Goal: Communication & Community: Participate in discussion

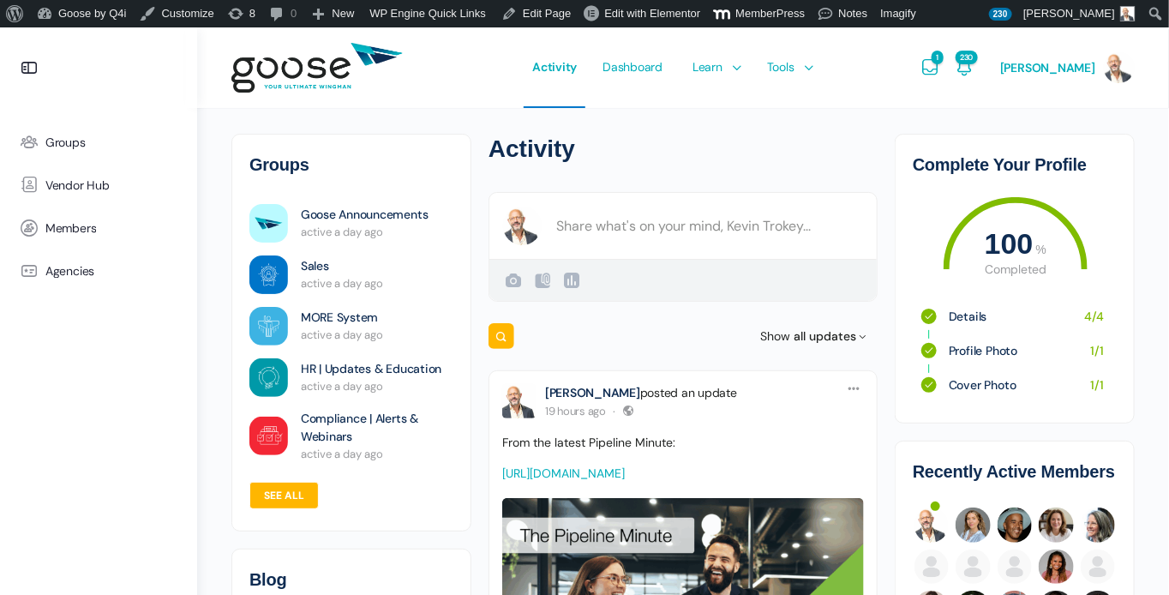
click at [1022, 528] on e-page-transition at bounding box center [584, 297] width 1169 height 595
click at [1013, 528] on img at bounding box center [1015, 525] width 34 height 34
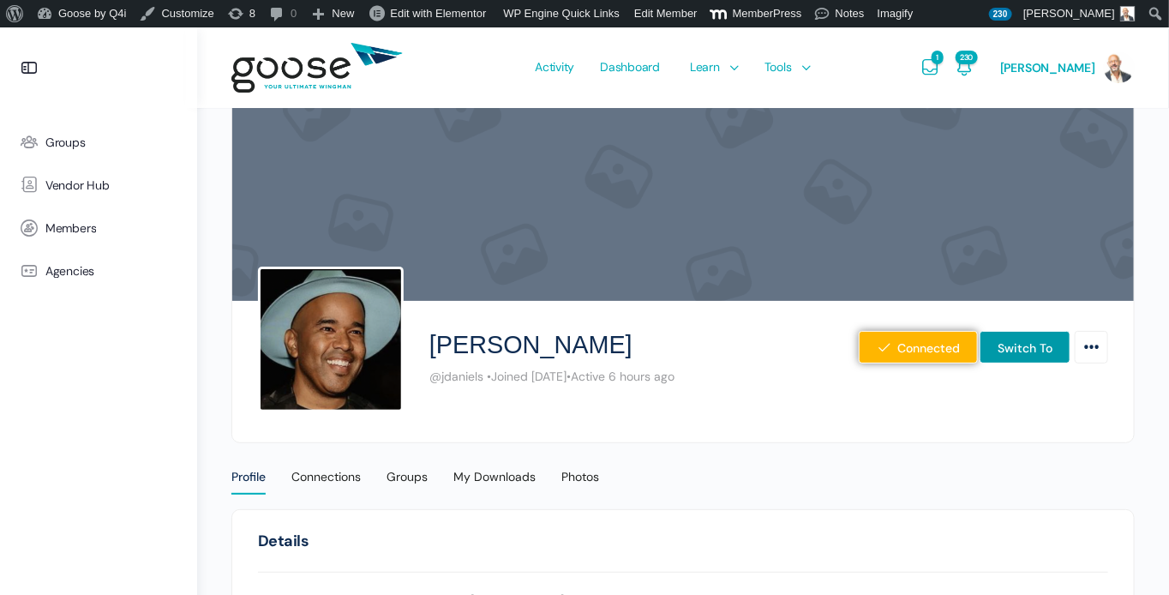
click at [1002, 355] on e-page-transition at bounding box center [584, 297] width 1169 height 595
click at [1032, 351] on link "Switch To" at bounding box center [1025, 347] width 91 height 33
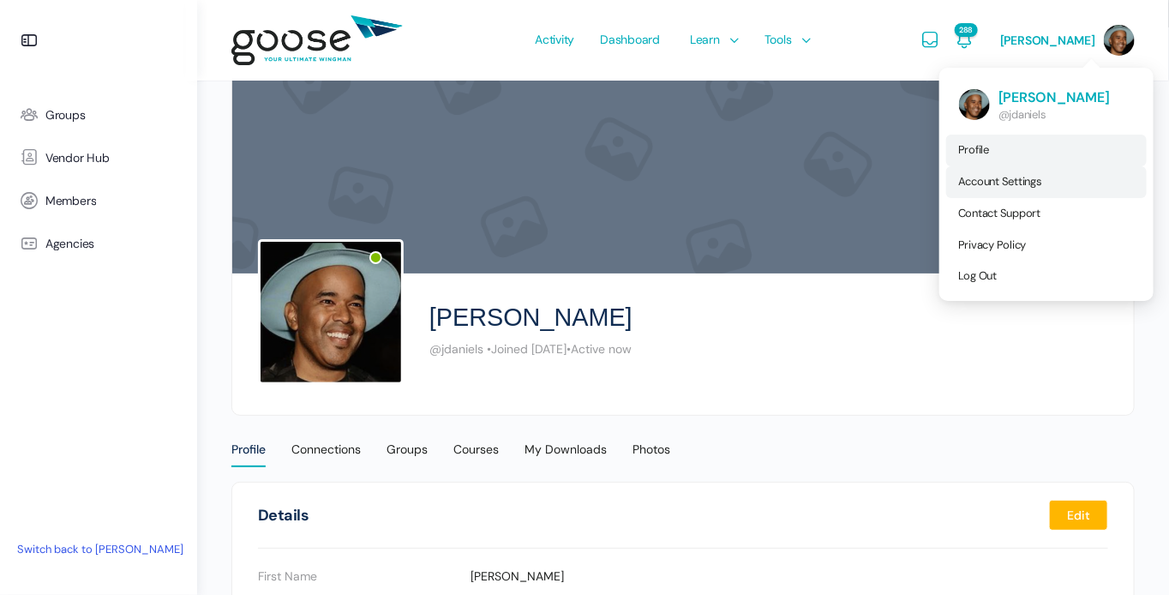
click at [1012, 183] on span "Account Settings" at bounding box center [1001, 181] width 84 height 15
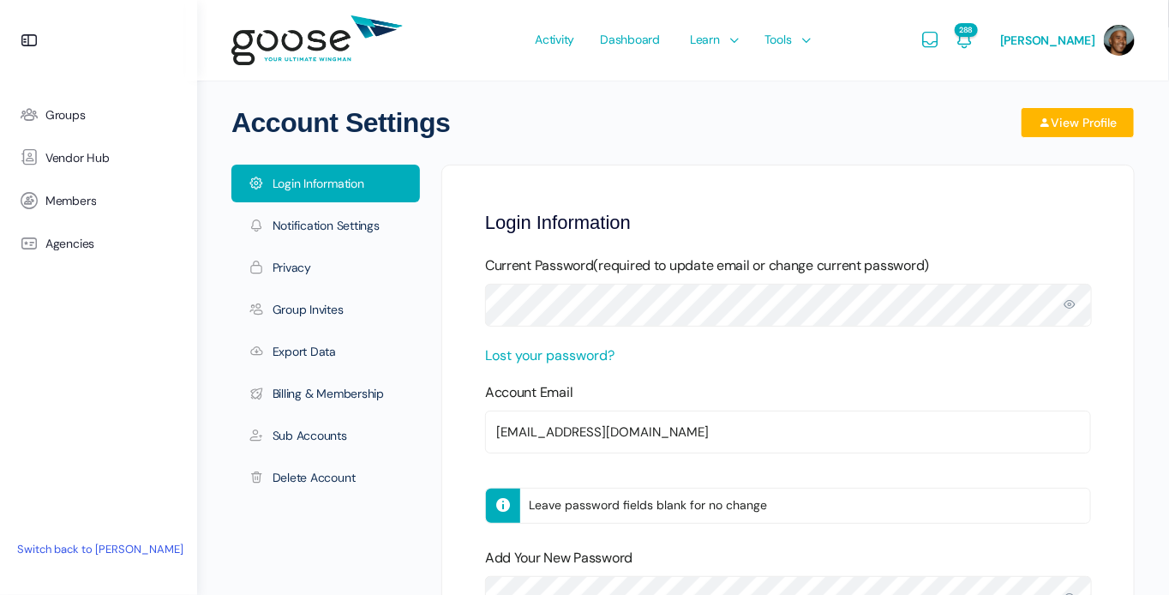
click at [305, 440] on e-page-transition at bounding box center [584, 297] width 1169 height 595
click at [306, 438] on link "Sub Accounts" at bounding box center [325, 436] width 189 height 38
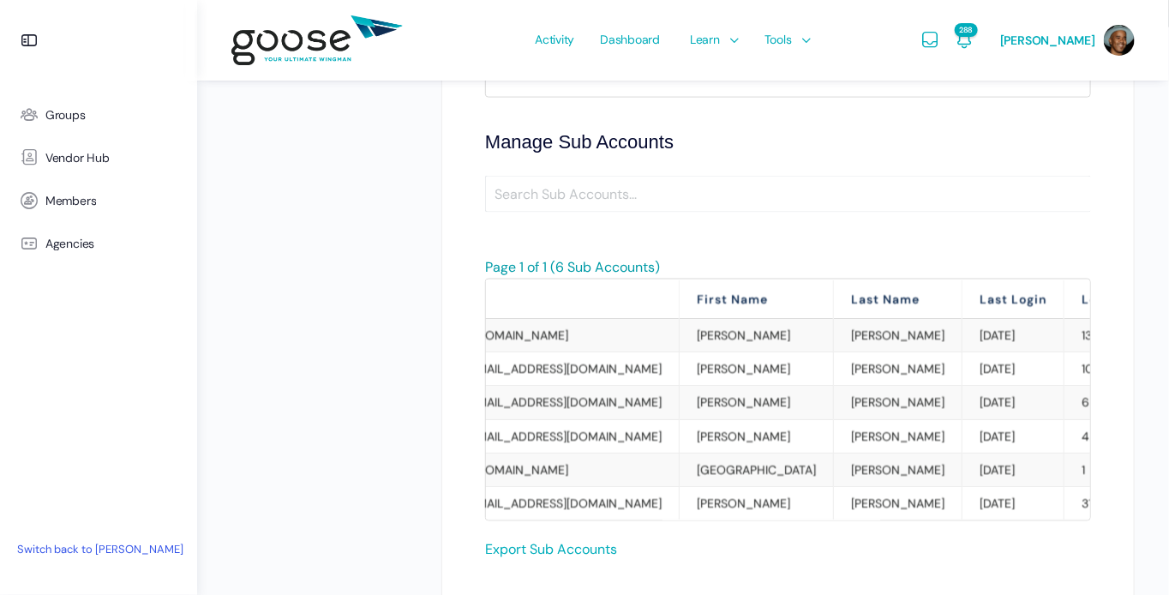
scroll to position [0, 260]
click at [1159, 466] on link "Remove" at bounding box center [1181, 469] width 44 height 15
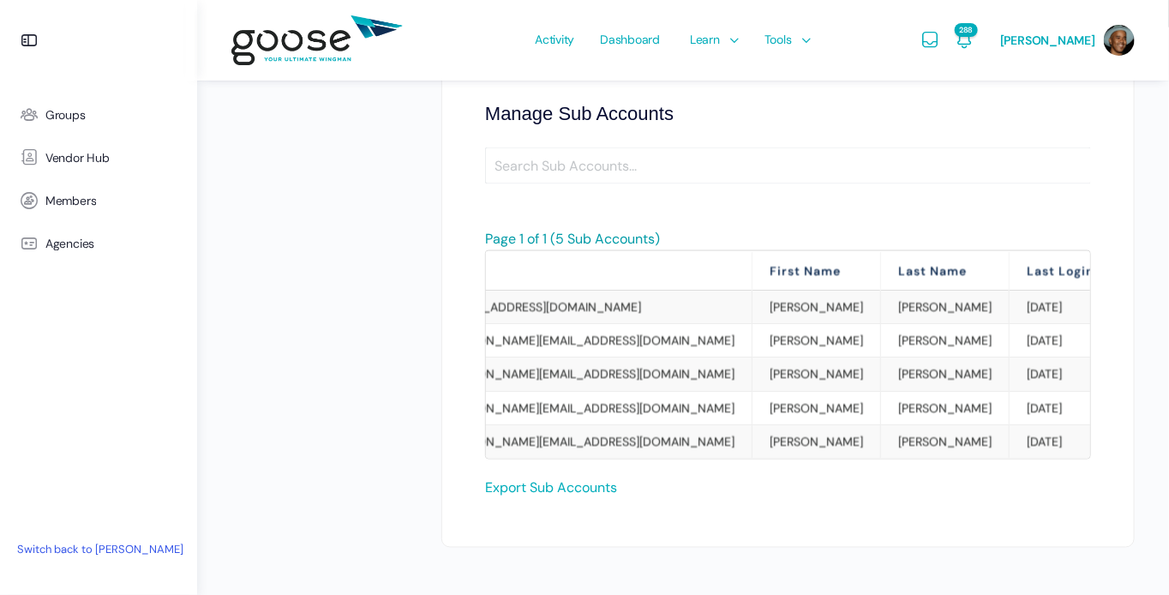
scroll to position [0, 250]
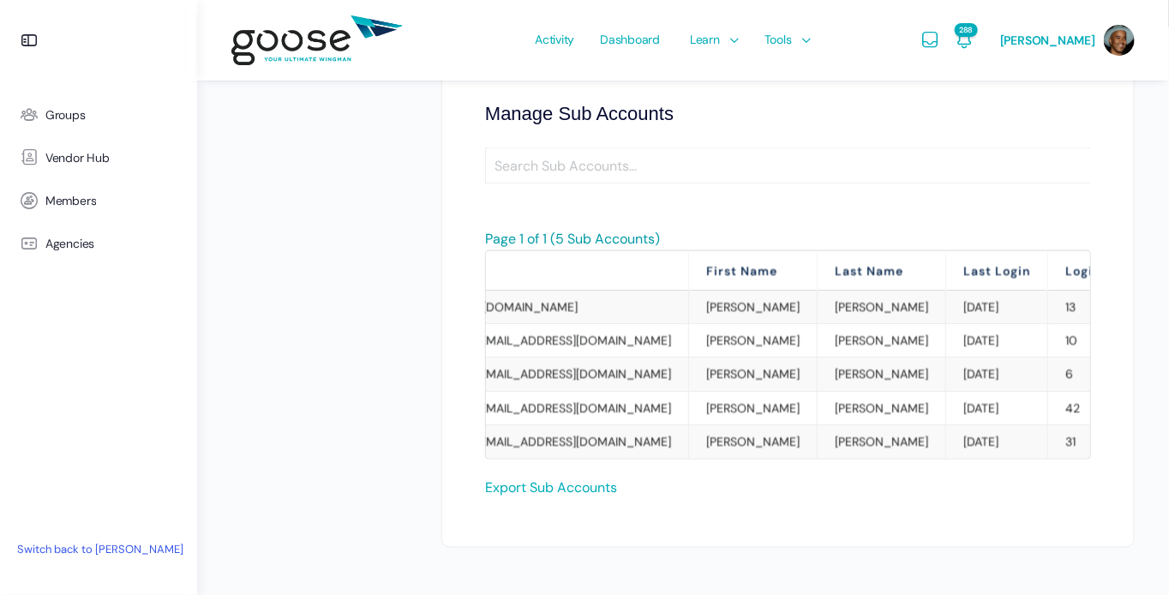
click at [1143, 434] on link "Remove" at bounding box center [1165, 441] width 44 height 15
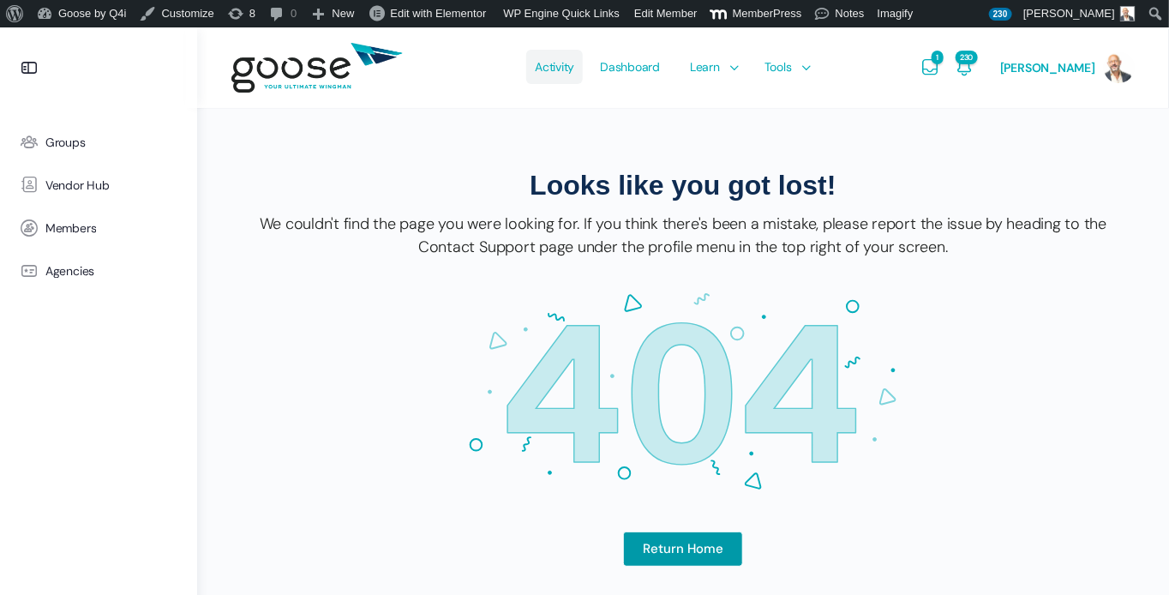
click at [568, 74] on span "Activity" at bounding box center [554, 67] width 39 height 81
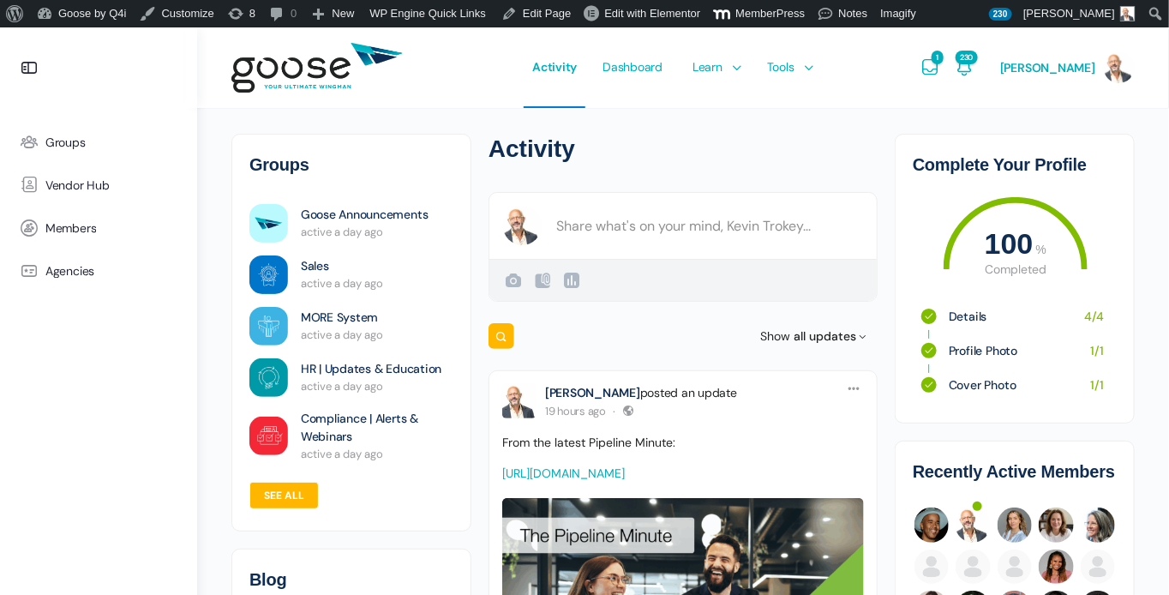
click at [74, 139] on span "Groups" at bounding box center [65, 142] width 40 height 15
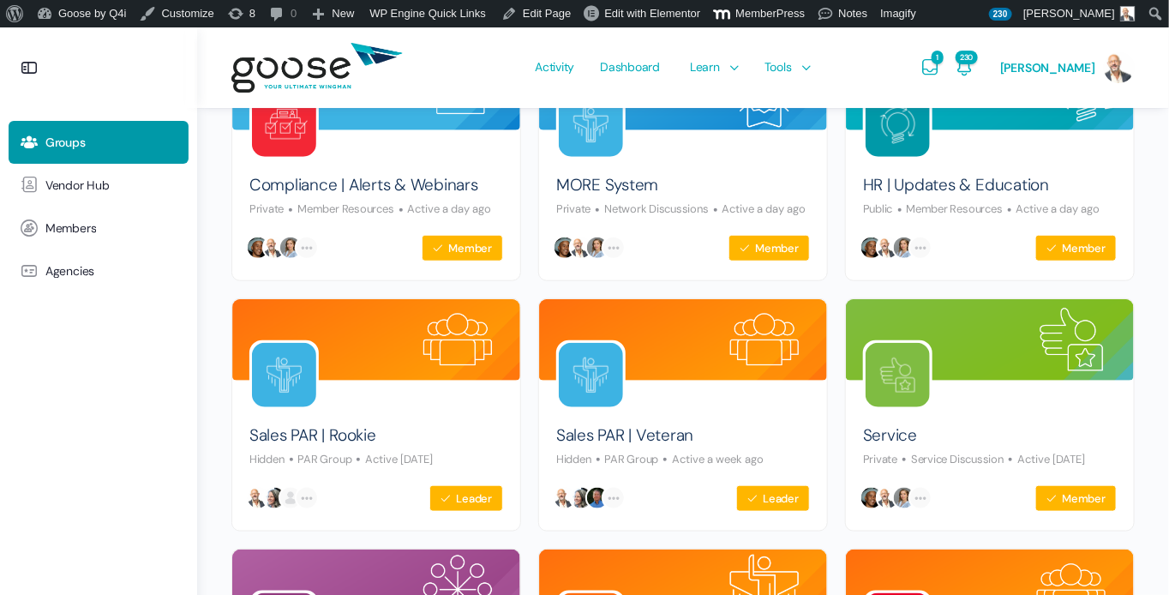
scroll to position [501, 0]
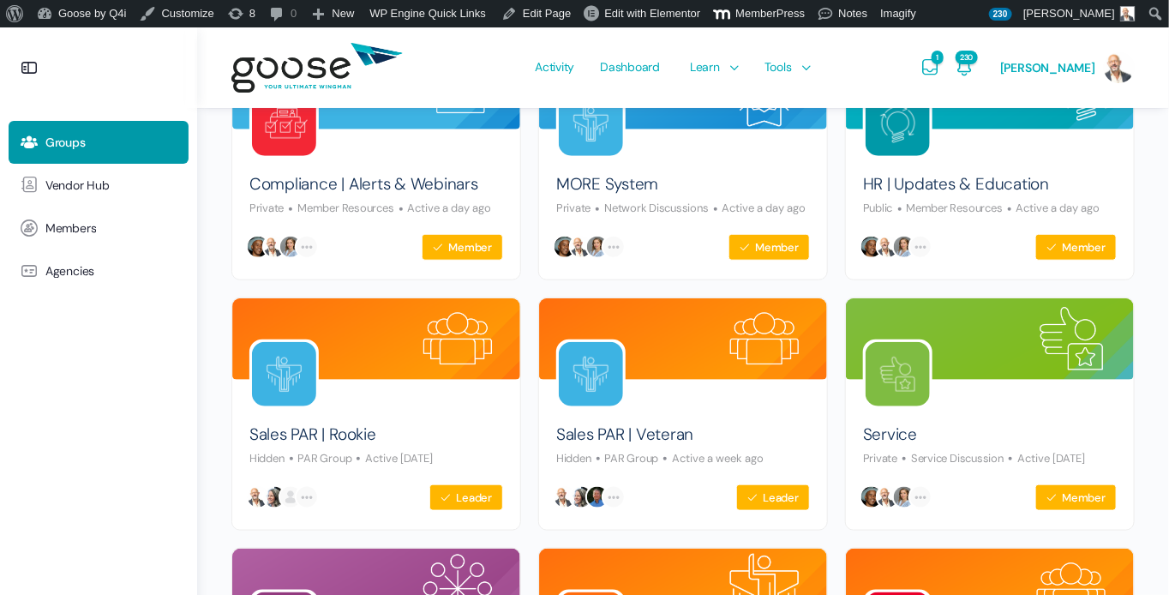
click at [596, 428] on link "Sales PAR | Veteran" at bounding box center [624, 435] width 137 height 23
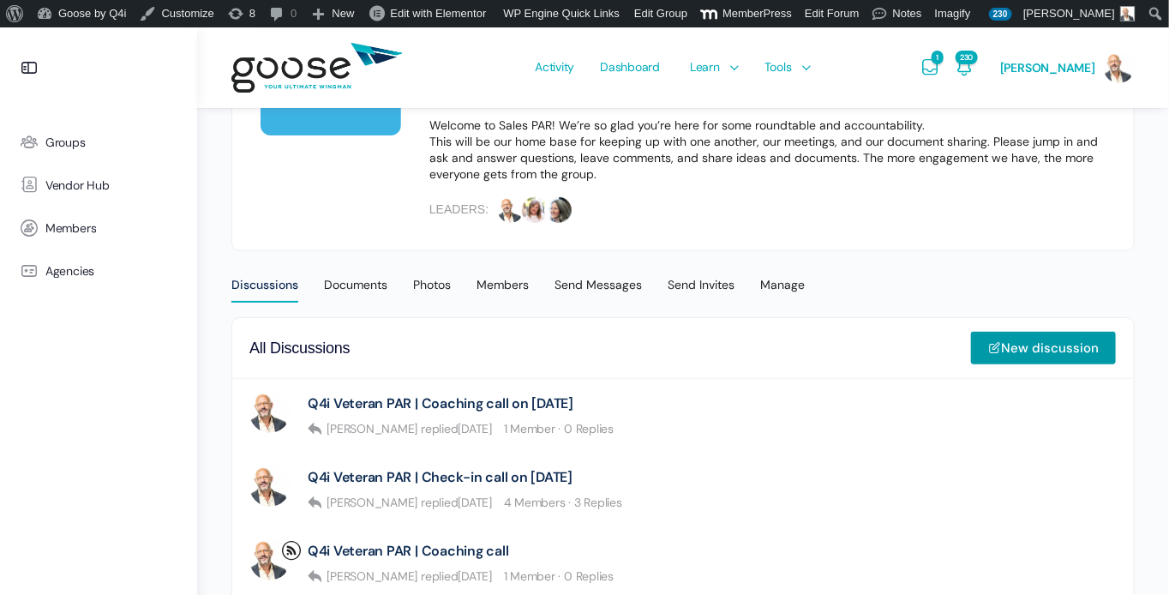
scroll to position [275, 0]
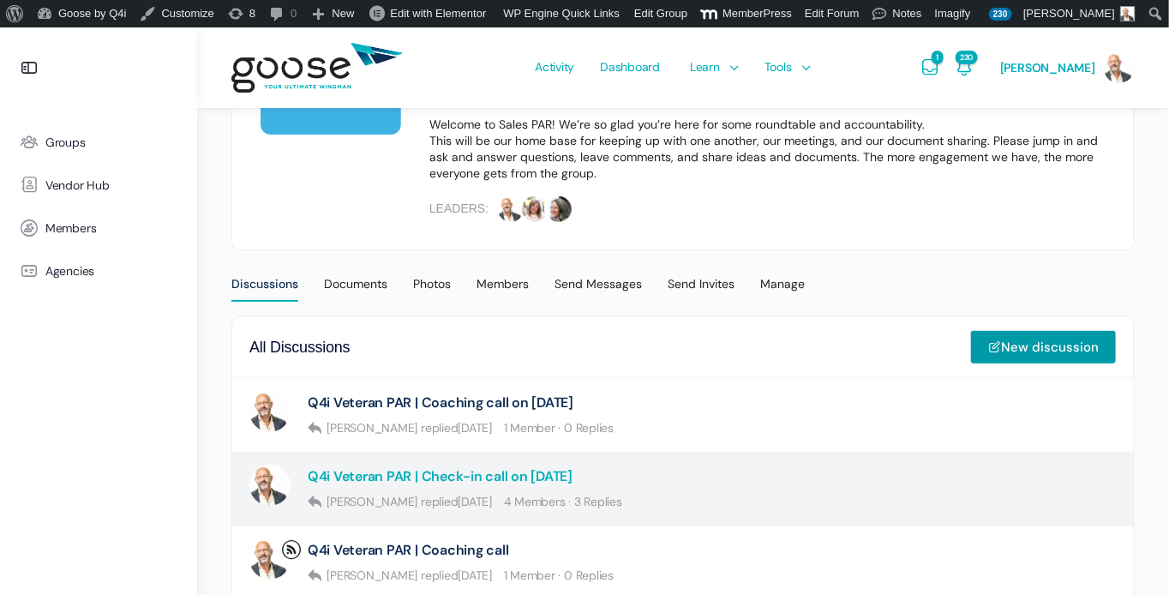
click at [556, 479] on link "Q4i Veteran PAR | Check-in call on [DATE]" at bounding box center [440, 476] width 265 height 16
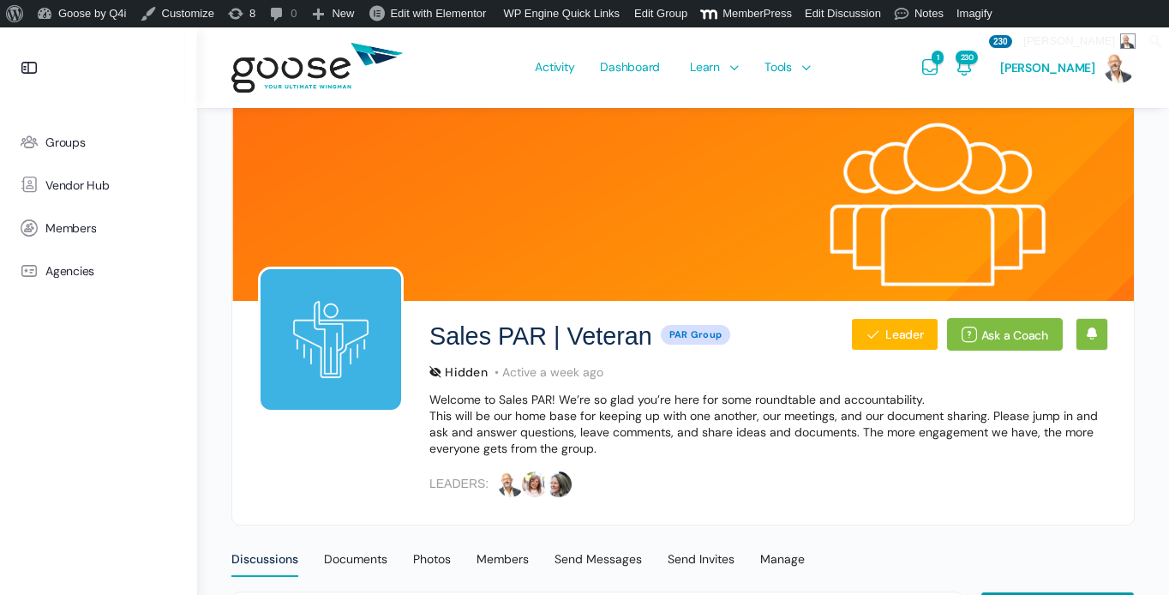
scroll to position [381, 0]
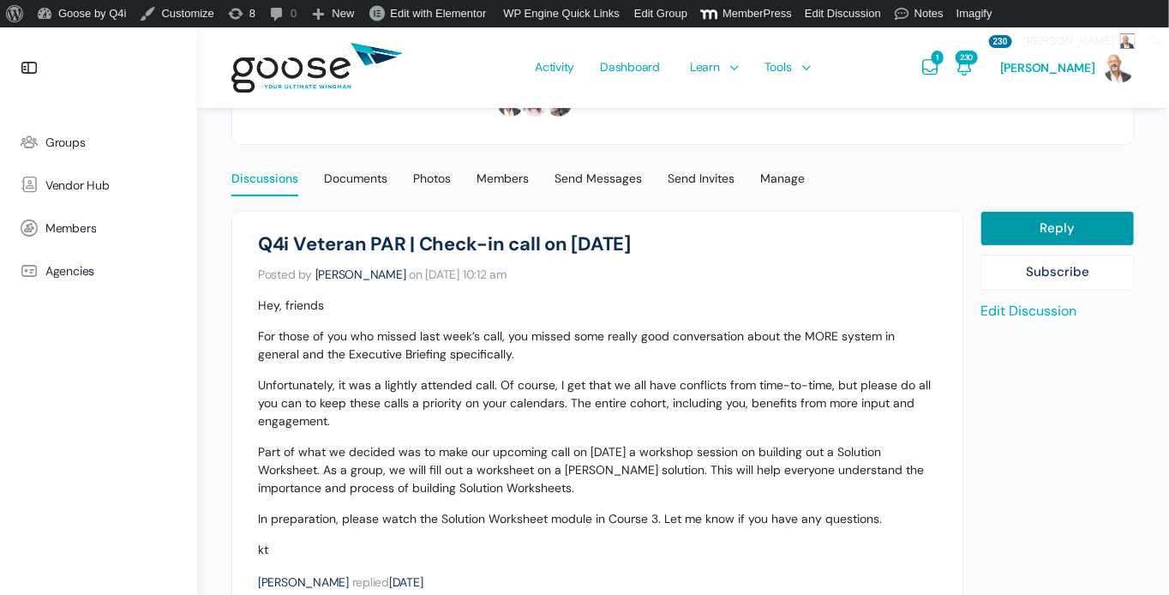
click at [278, 185] on div "Discussions" at bounding box center [264, 184] width 67 height 26
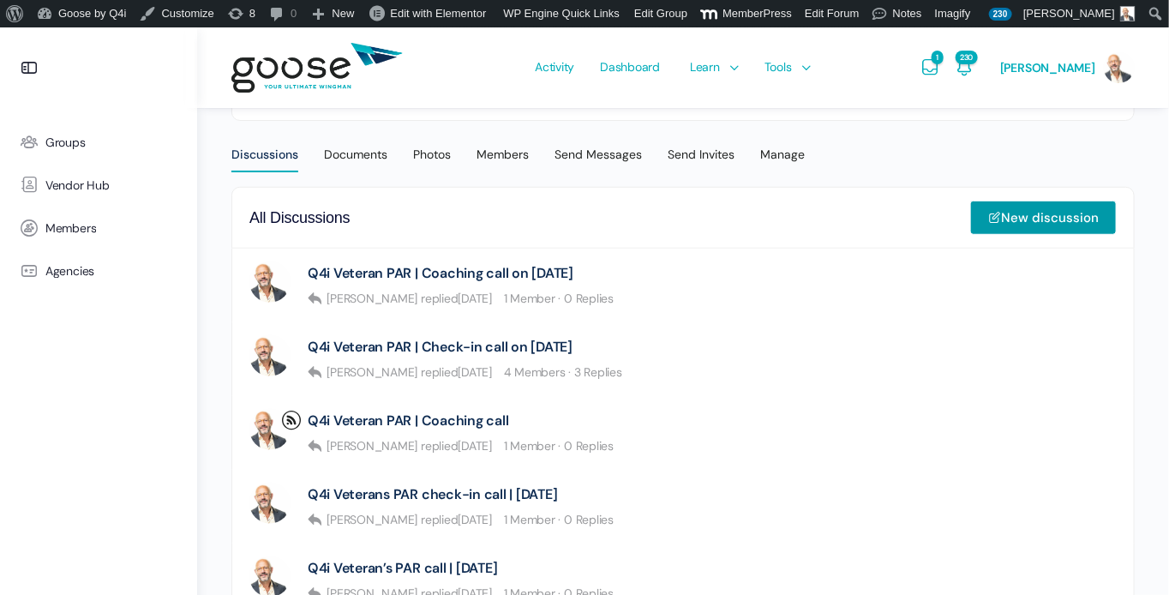
scroll to position [405, 0]
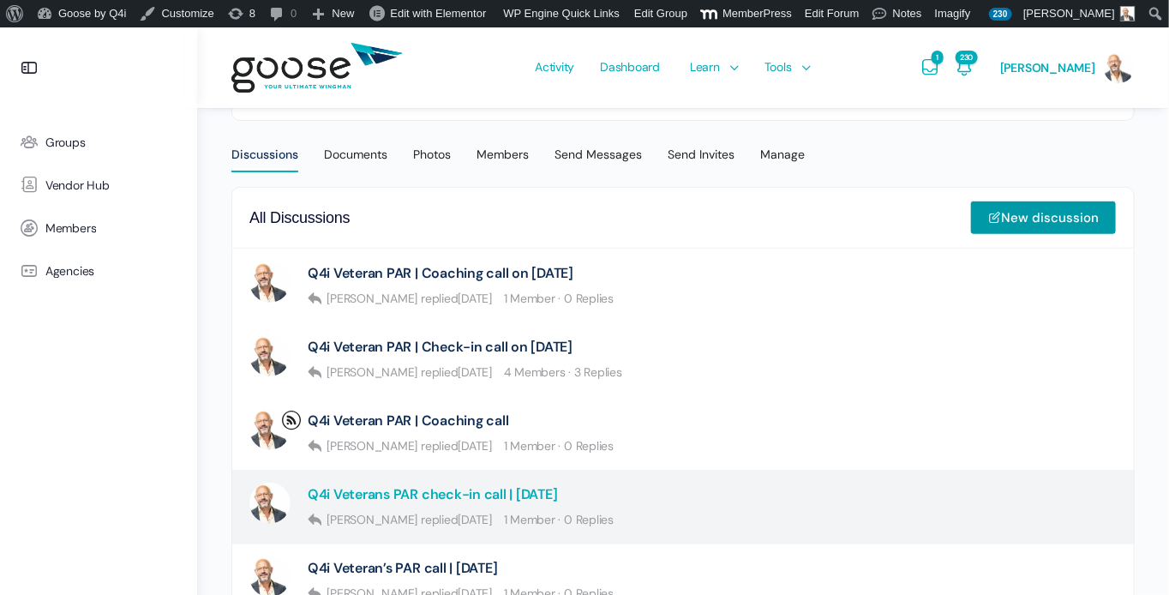
click at [545, 488] on link "Q4i Veterans PAR check-in call | [DATE]" at bounding box center [433, 494] width 250 height 16
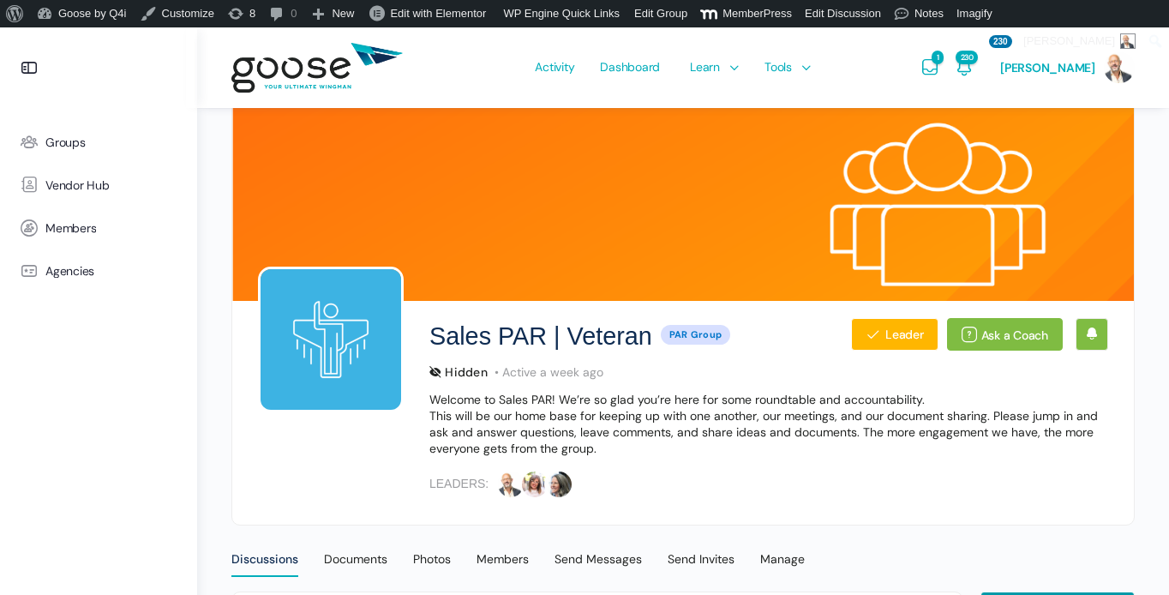
scroll to position [440, 0]
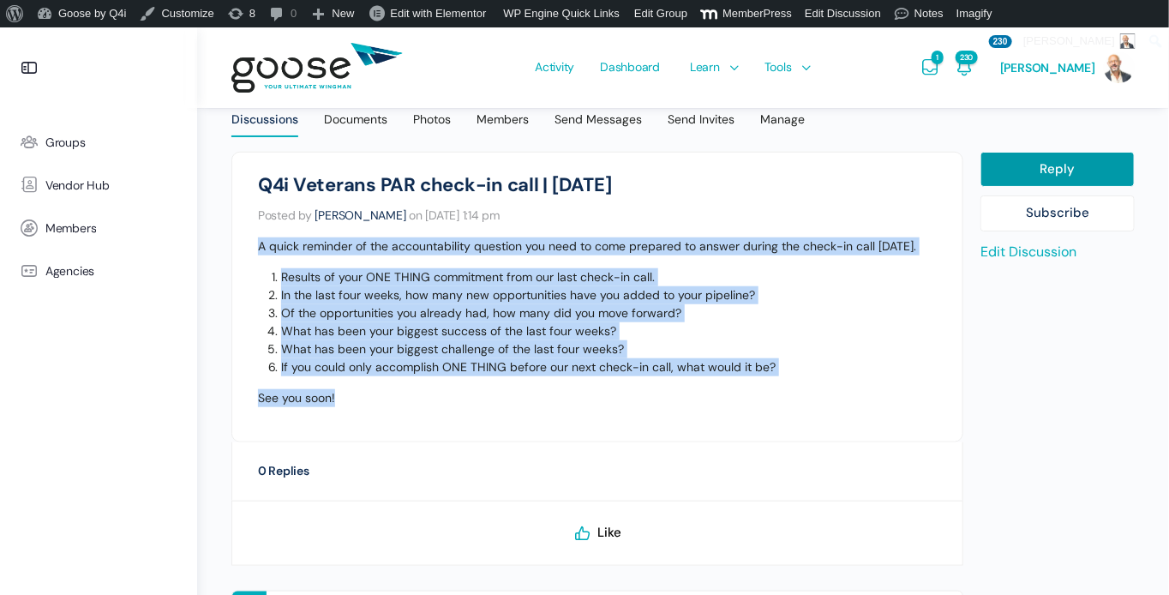
drag, startPoint x: 346, startPoint y: 418, endPoint x: 249, endPoint y: 244, distance: 199.6
click at [249, 244] on li "Sales PAR | Veteran Q4i Veterans PAR check-in call | Thursday, July 24th Posted…" at bounding box center [597, 297] width 732 height 291
copy div "A quick reminder of the accountability question you need to come prepared to an…"
click at [278, 120] on div "Discussions" at bounding box center [264, 124] width 67 height 26
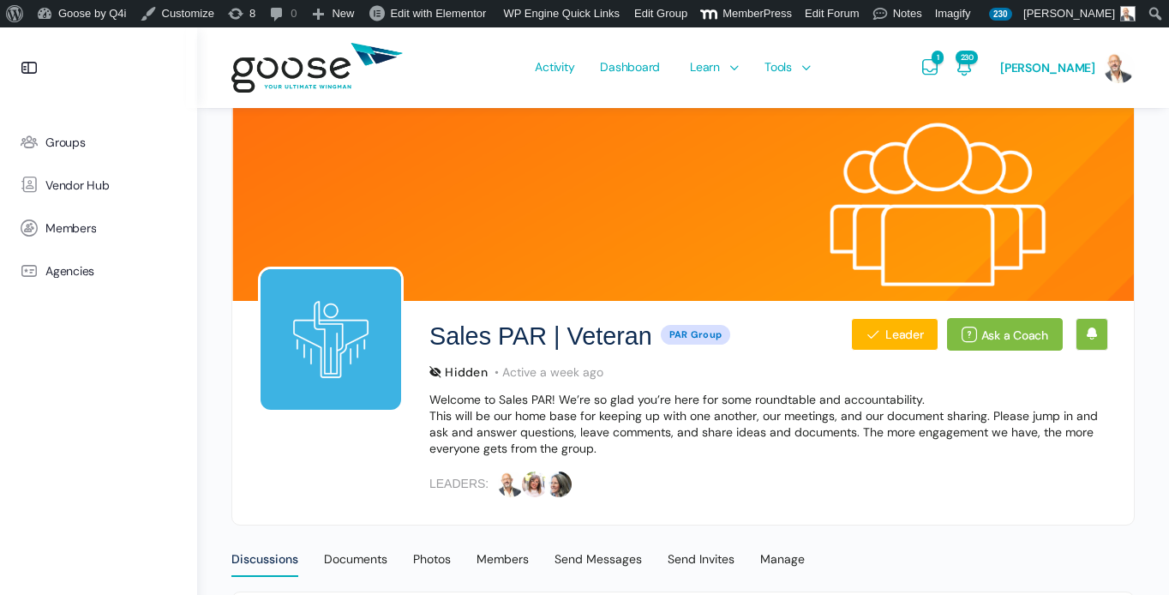
scroll to position [372, 0]
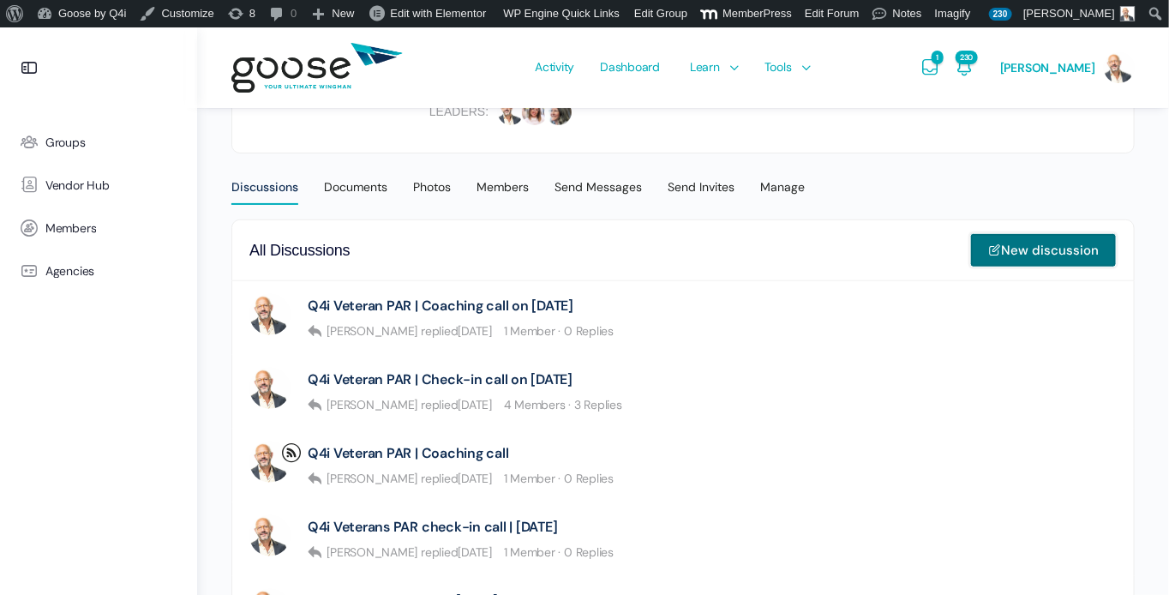
click at [1055, 247] on link "New discussion" at bounding box center [1044, 250] width 147 height 34
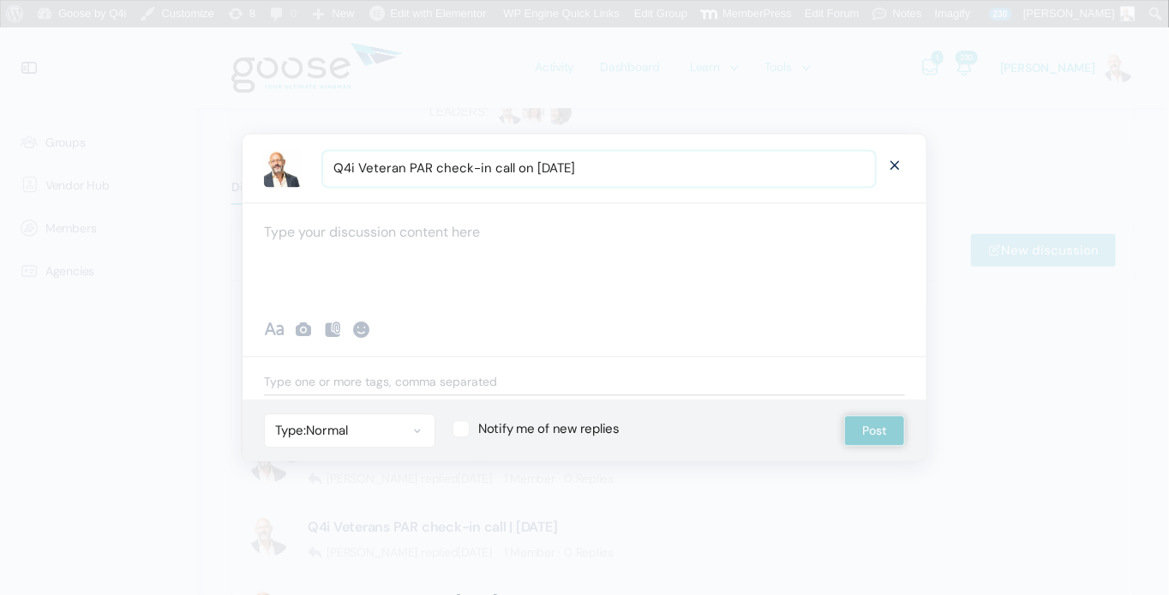
type input "Q4i Veteran PAR check-in call on [DATE]"
click at [380, 236] on div at bounding box center [585, 254] width 684 height 103
paste div "To enrich screen reader interactions, please activate Accessibility in Grammarl…"
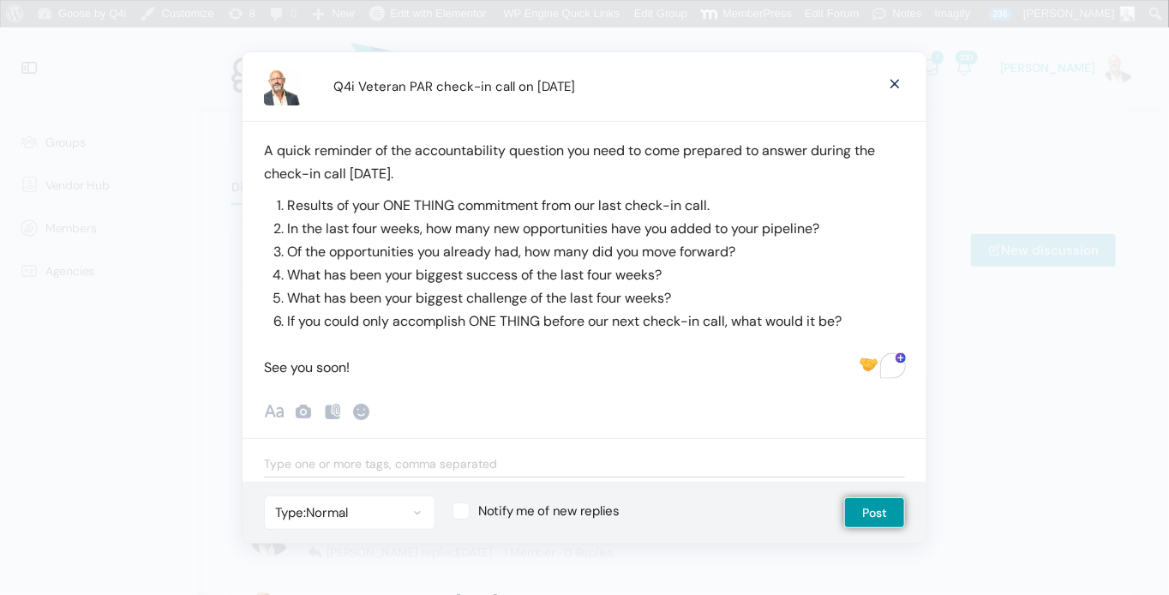
click at [861, 159] on p "A quick reminder of the accountability question you need to come prepared to an…" at bounding box center [584, 162] width 641 height 46
click at [878, 157] on p "A quick reminder of the accountability question you need to come prepared to an…" at bounding box center [584, 162] width 641 height 46
click at [881, 153] on p "A quick reminder of the accountability question you need to come prepared to an…" at bounding box center [584, 162] width 641 height 46
click at [500, 176] on p "A quick reminder of the accountability question you need to come prepared to an…" at bounding box center [584, 162] width 641 height 46
click at [401, 369] on p "See you soon!" at bounding box center [584, 367] width 641 height 23
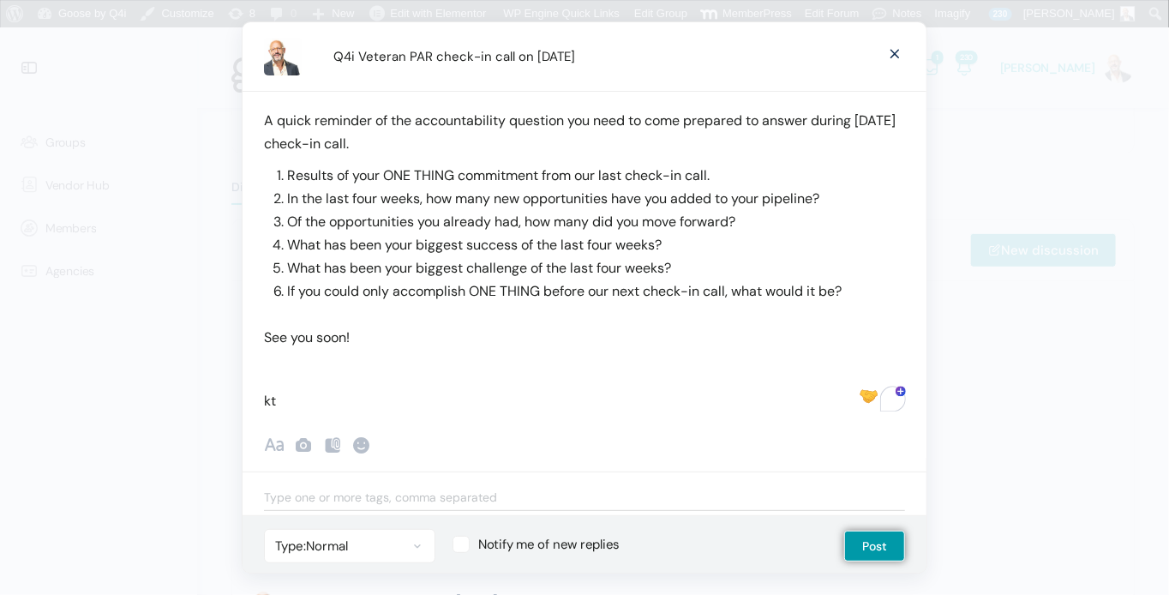
click at [287, 382] on div "A quick reminder of the accountability question you need to come prepared to an…" at bounding box center [585, 252] width 684 height 322
click at [285, 380] on div "A quick reminder of the accountability question you need to come prepared to an…" at bounding box center [585, 252] width 684 height 322
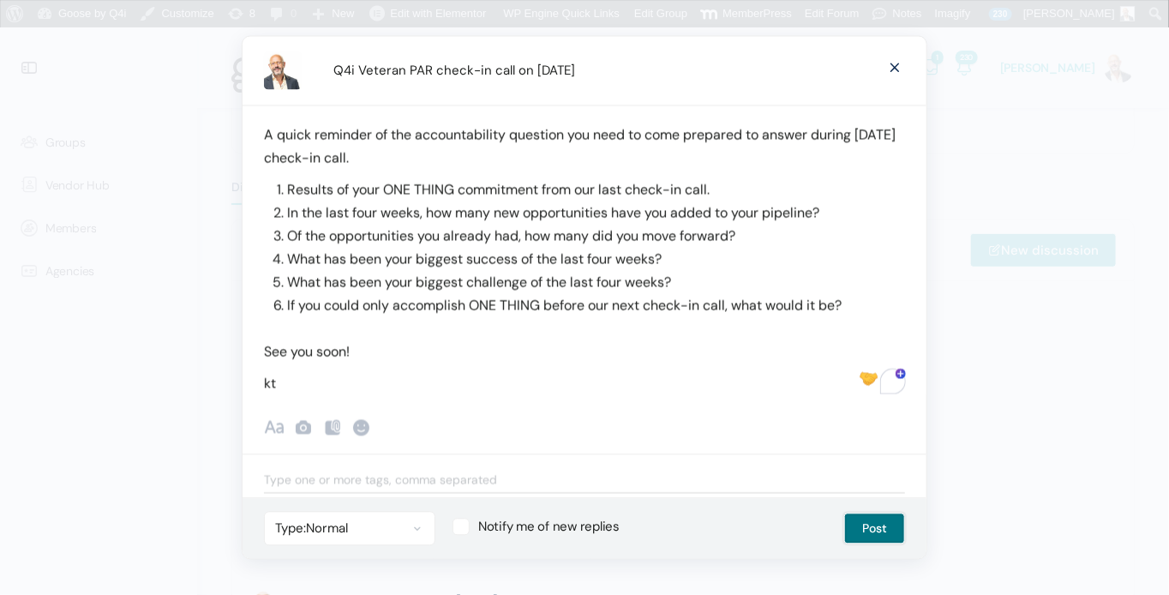
click at [866, 523] on button "Post" at bounding box center [874, 529] width 61 height 31
